Goal: Task Accomplishment & Management: Use online tool/utility

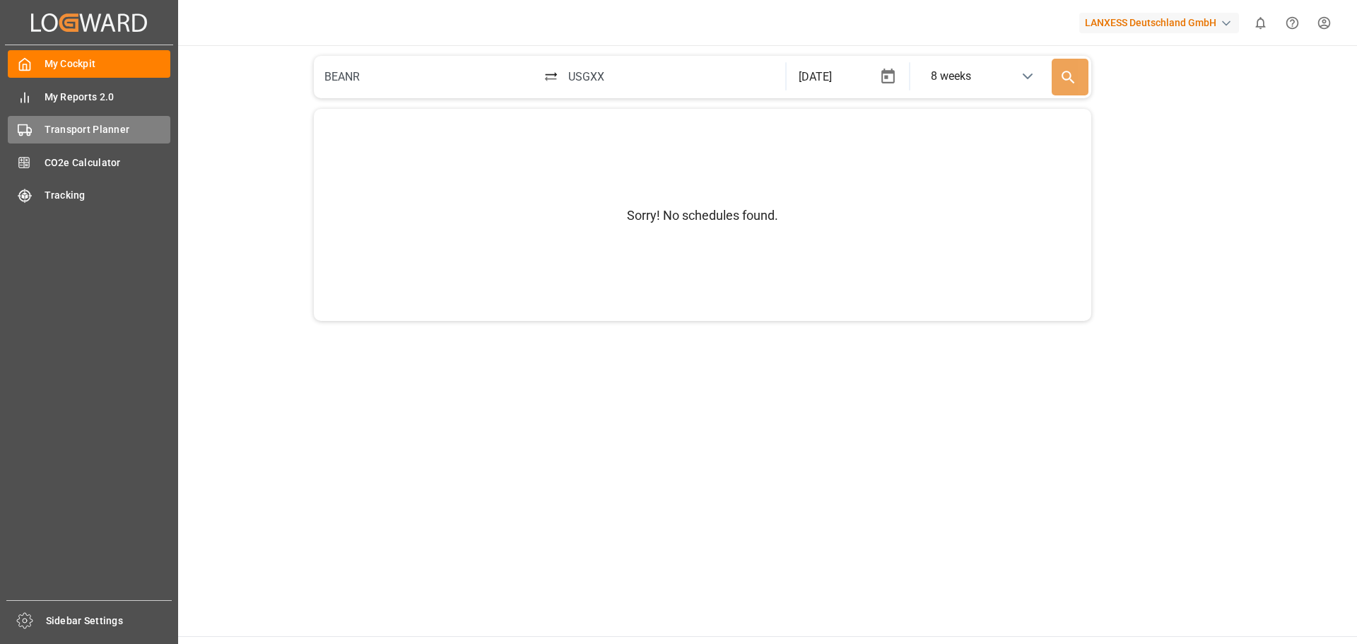
click at [79, 126] on span "Transport Planner" at bounding box center [108, 129] width 127 height 15
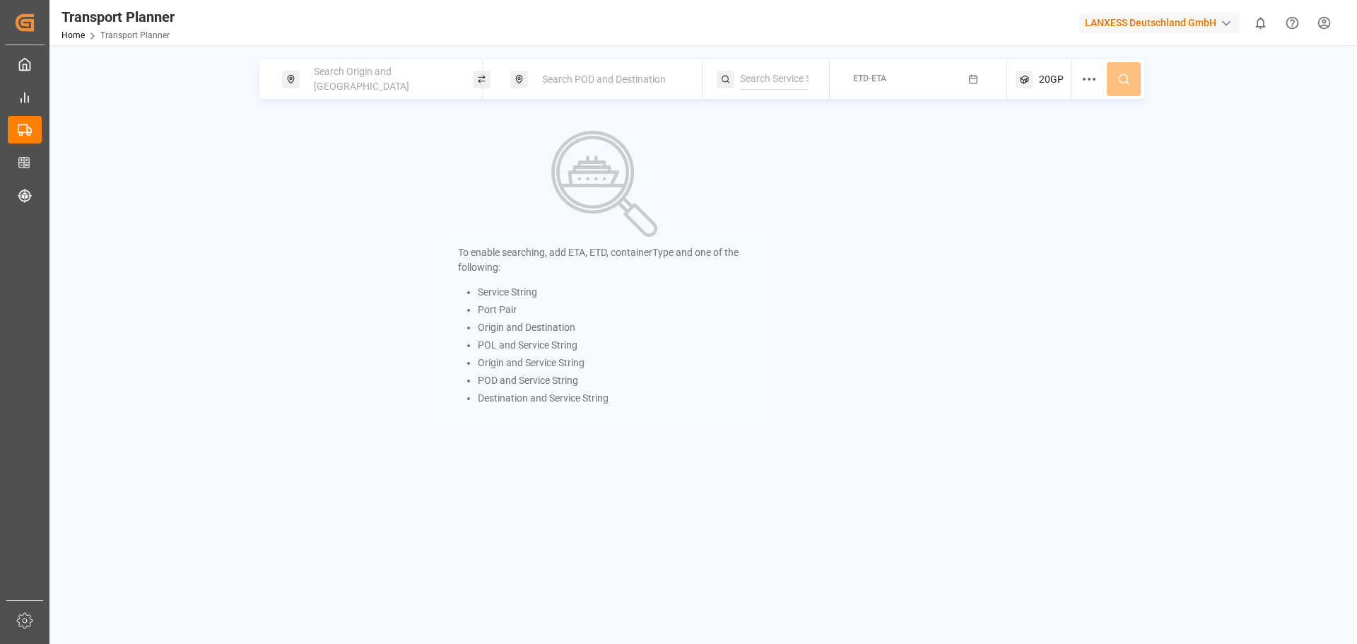
click at [332, 69] on div "Search Origin and [GEOGRAPHIC_DATA]" at bounding box center [381, 79] width 153 height 41
click at [334, 182] on input at bounding box center [369, 192] width 142 height 21
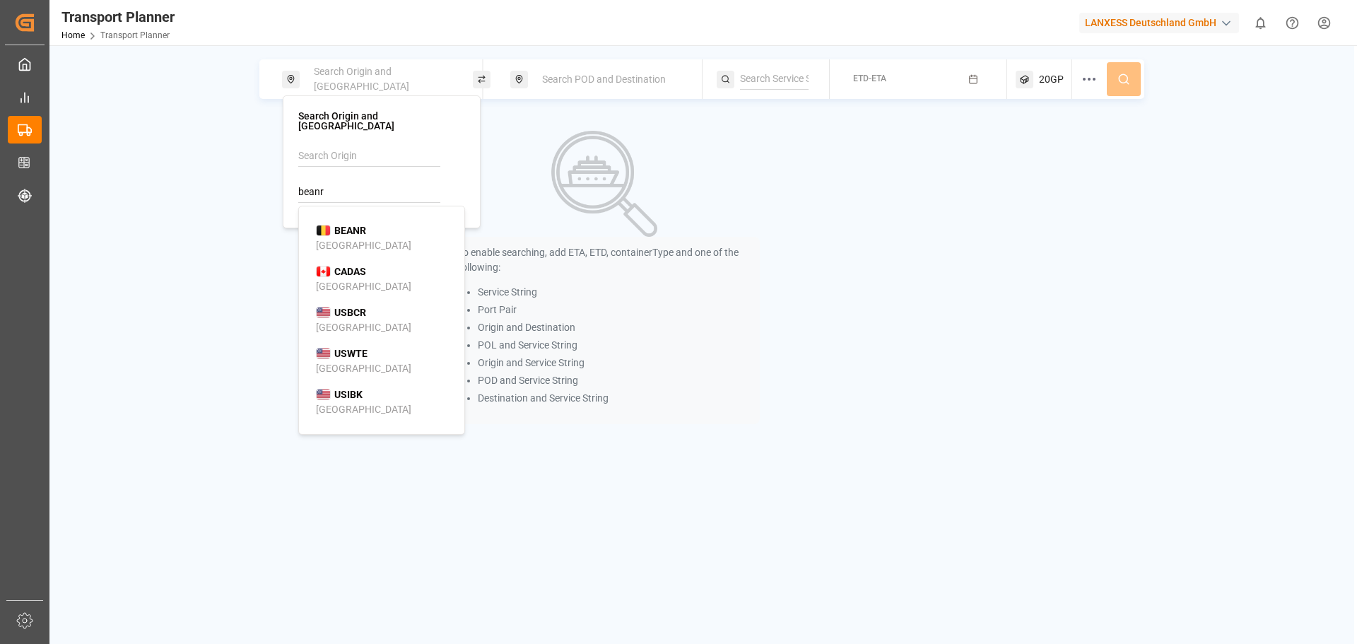
click at [339, 238] on div "[GEOGRAPHIC_DATA]" at bounding box center [363, 245] width 95 height 15
type input "BEANR"
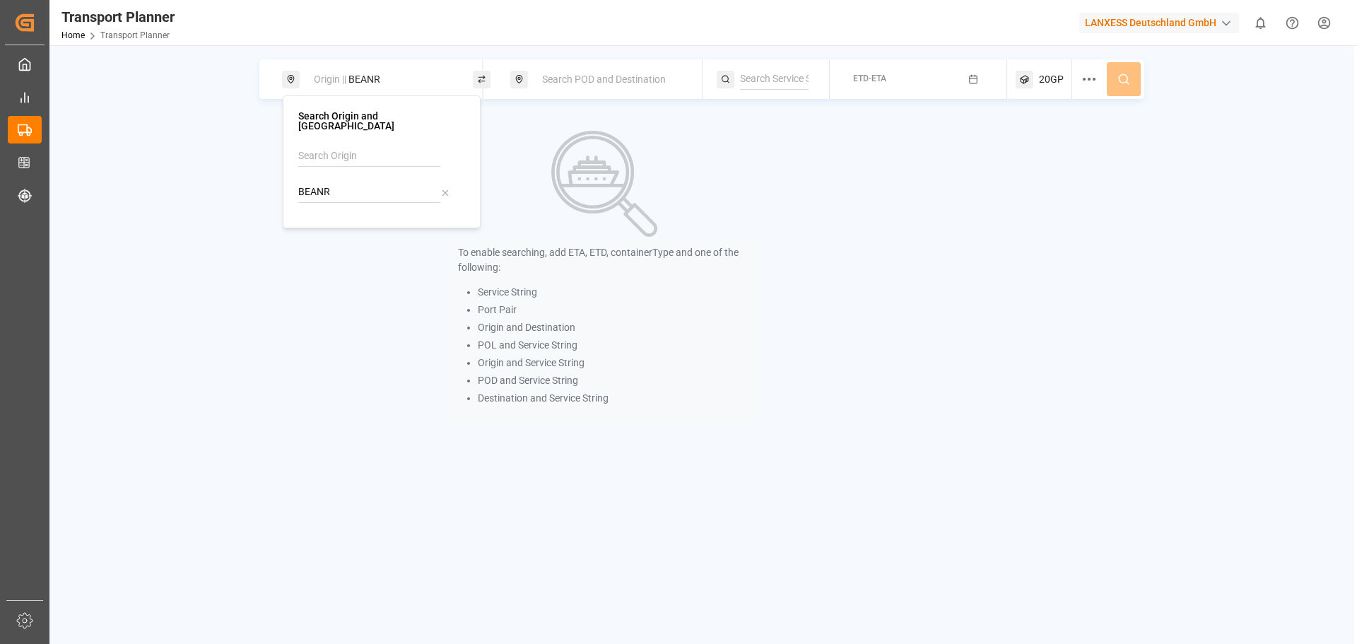
click at [556, 74] on span "Search POD and Destination" at bounding box center [604, 79] width 124 height 11
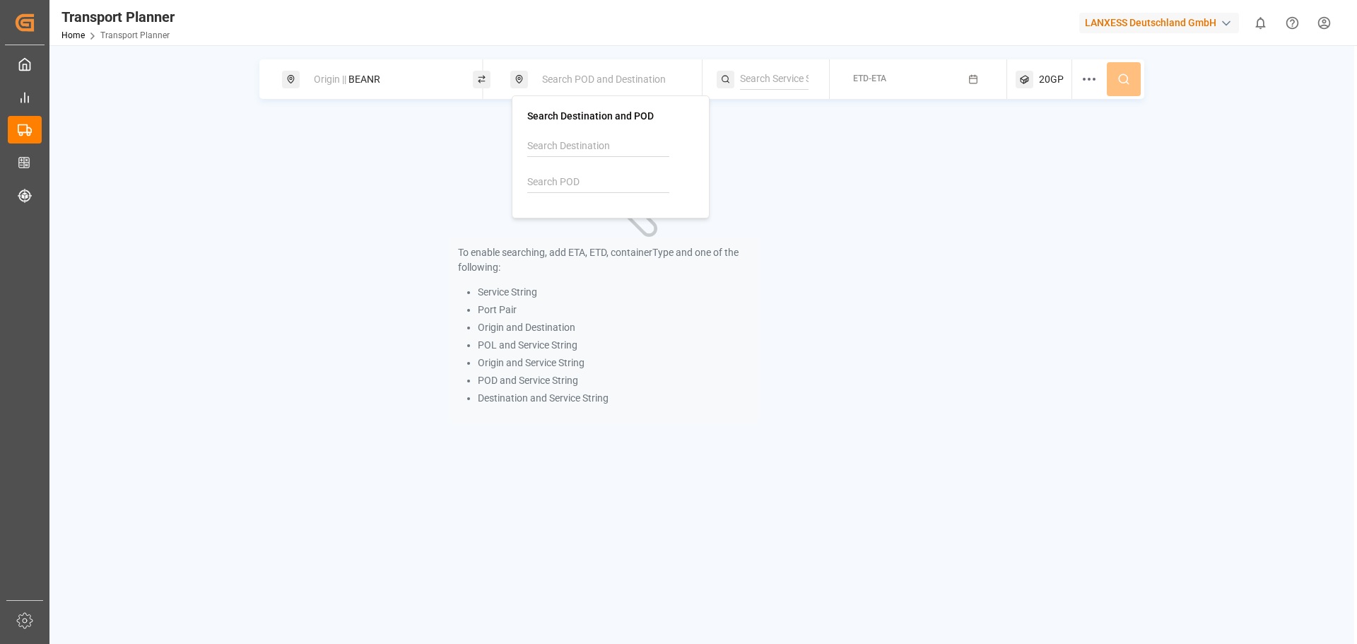
click at [563, 180] on input at bounding box center [598, 182] width 142 height 21
click at [573, 235] on div "[PERSON_NAME] ([PERSON_NAME])" at bounding box center [613, 243] width 137 height 30
type input "INNSA"
click at [882, 80] on span "ETD-ETA" at bounding box center [869, 79] width 33 height 10
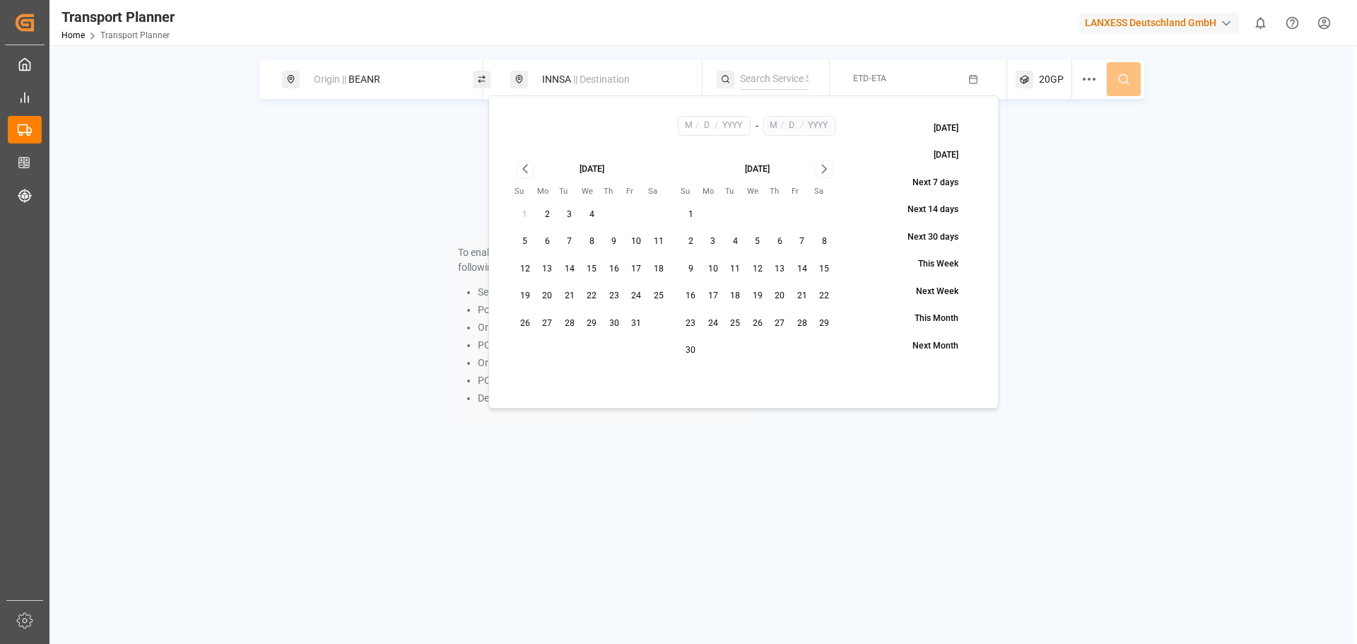
click at [570, 324] on button "28" at bounding box center [570, 324] width 23 height 23
type input "10"
type input "28"
type input "2025"
click at [827, 173] on icon "Go to next month" at bounding box center [825, 168] width 16 height 17
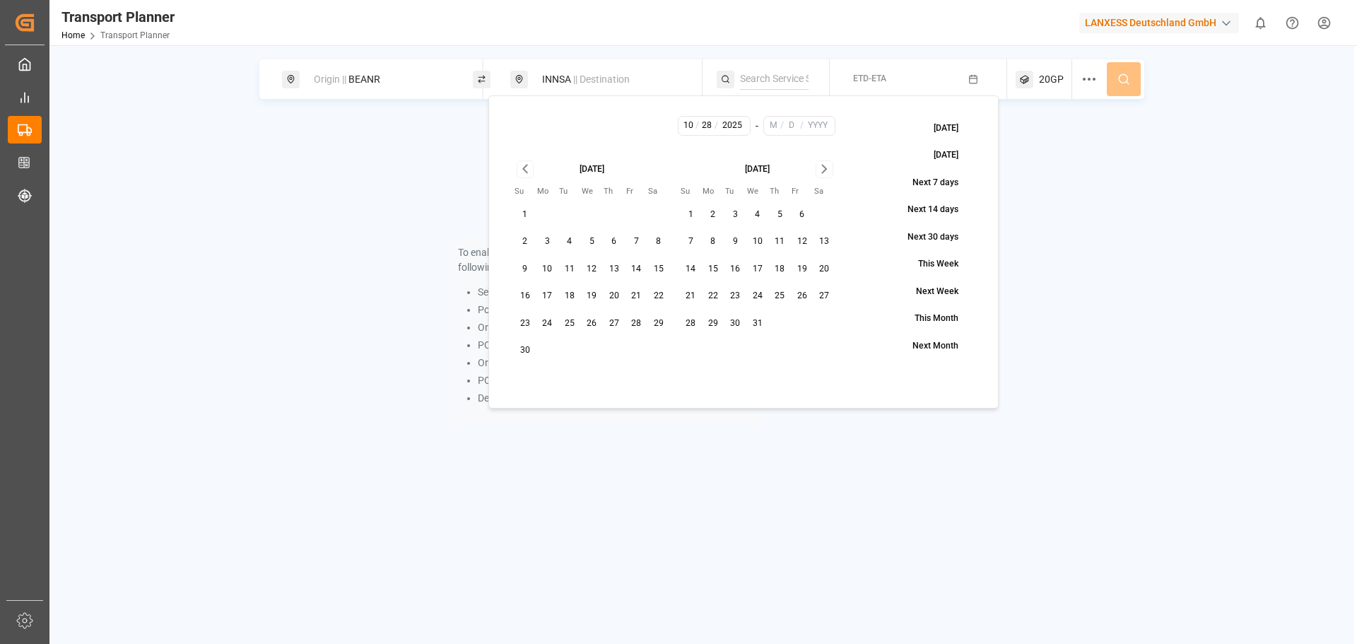
click at [753, 317] on tr "28 29 30 31" at bounding box center [758, 324] width 156 height 23
click at [754, 322] on button "31" at bounding box center [758, 324] width 23 height 23
type input "12"
type input "31"
type input "2025"
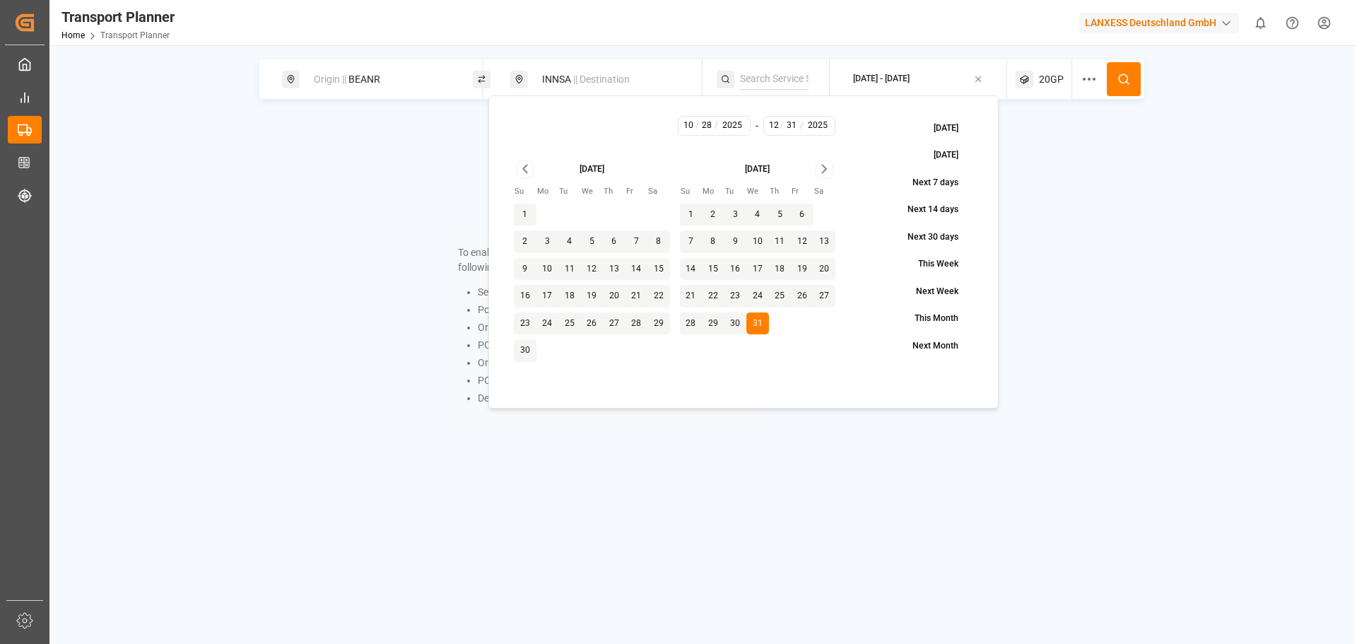
click at [1130, 78] on icon at bounding box center [1124, 79] width 13 height 13
